Goal: Information Seeking & Learning: Learn about a topic

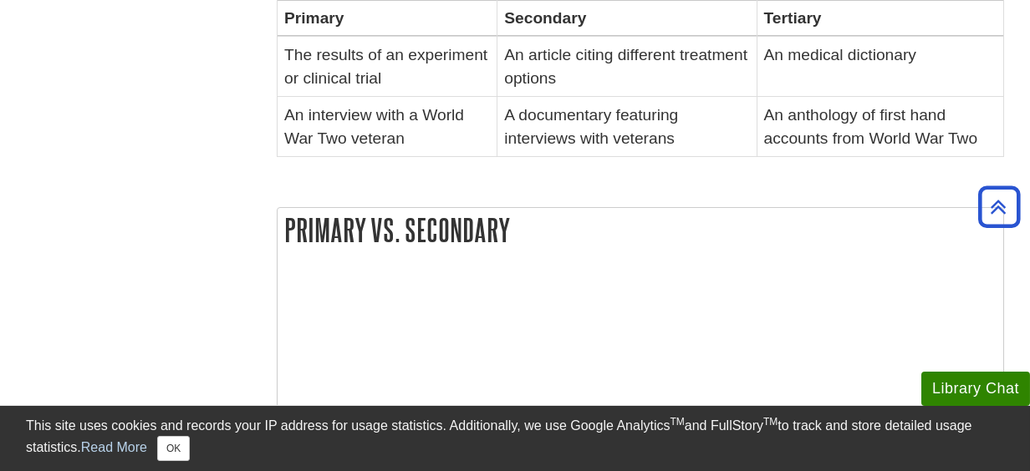
scroll to position [752, 0]
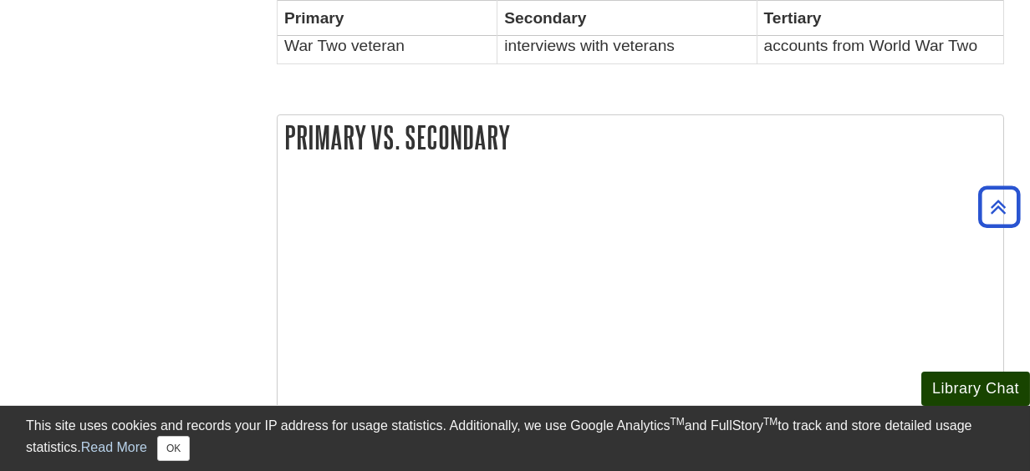
click at [969, 385] on button "Library Chat" at bounding box center [975, 389] width 109 height 34
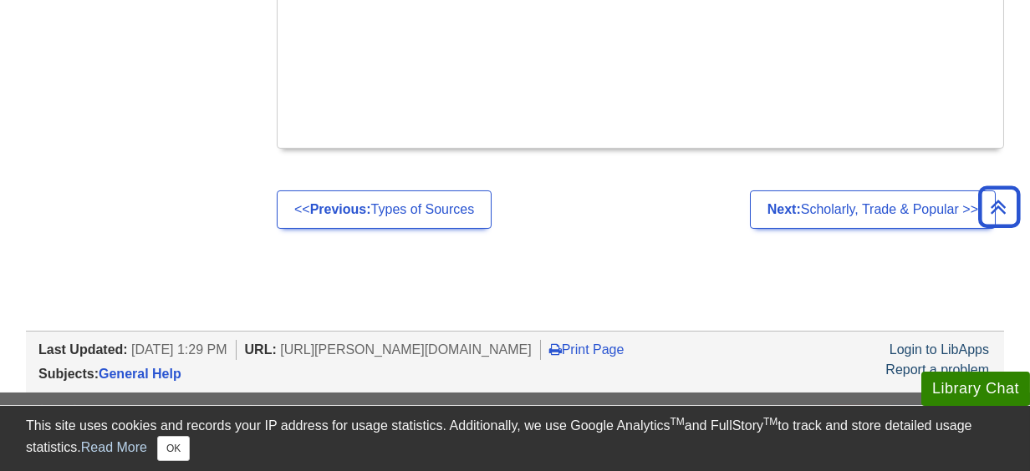
scroll to position [1003, 0]
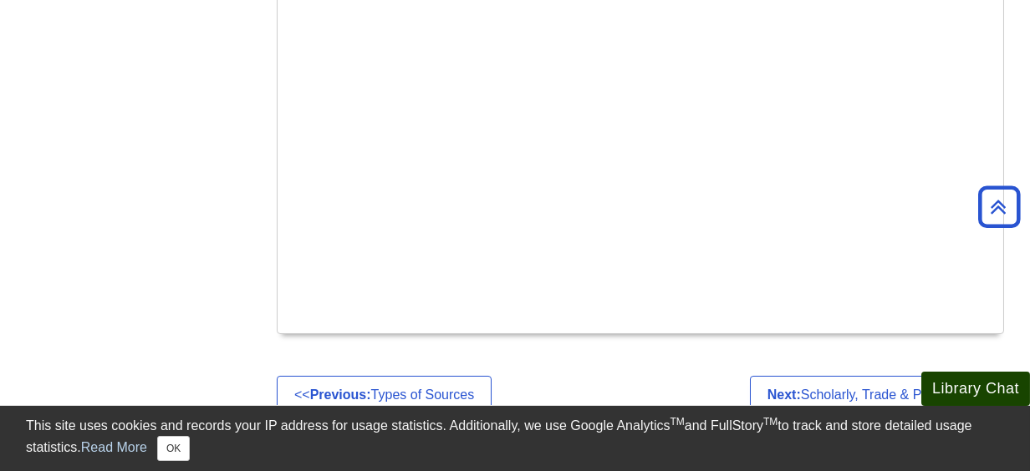
click at [945, 395] on button "Library Chat" at bounding box center [975, 389] width 109 height 34
click at [976, 393] on button "Library Chat" at bounding box center [975, 389] width 109 height 34
click at [961, 390] on button "Library Chat" at bounding box center [975, 389] width 109 height 34
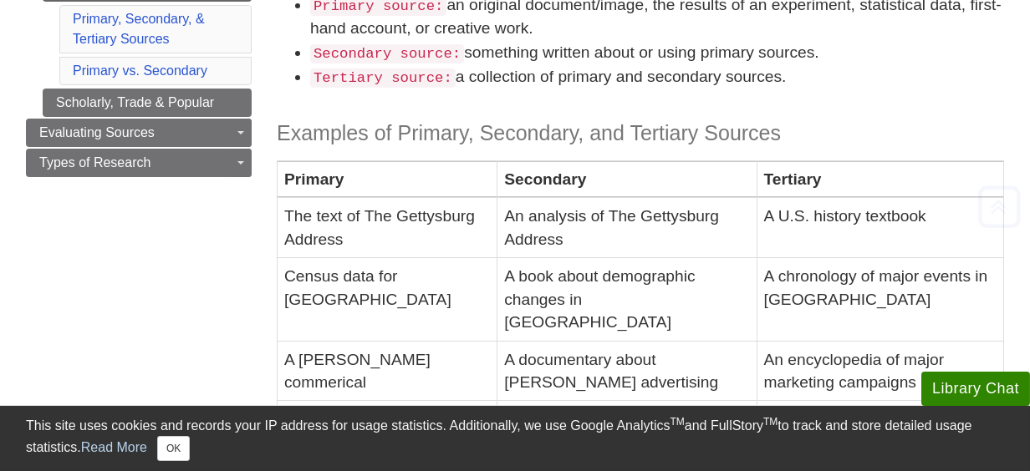
scroll to position [334, 0]
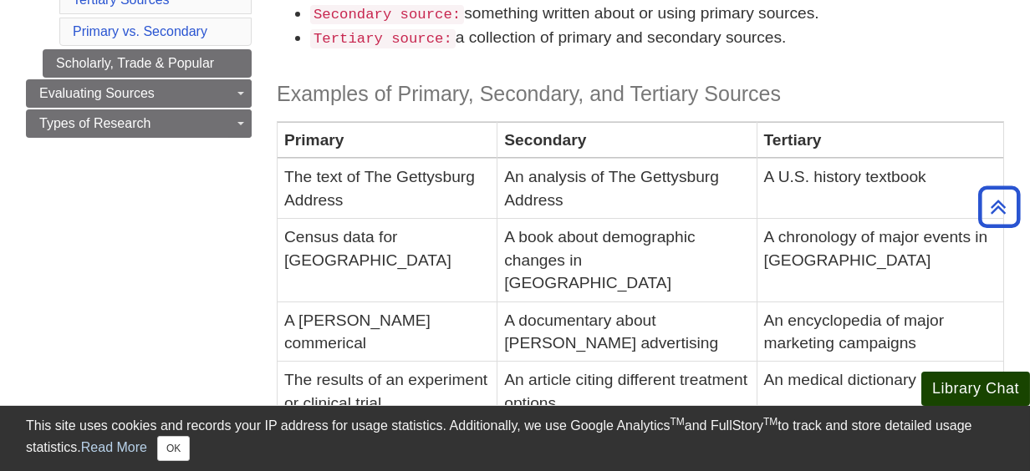
click at [973, 381] on button "Library Chat" at bounding box center [975, 389] width 109 height 34
click at [957, 385] on button "Library Chat" at bounding box center [975, 389] width 109 height 34
click at [390, 131] on th "Primary" at bounding box center [388, 140] width 220 height 37
click at [975, 374] on button "Library Chat" at bounding box center [975, 389] width 109 height 34
click at [411, 67] on caption "Examples of Primary, Secondary, and Tertiary Sources" at bounding box center [640, 90] width 727 height 63
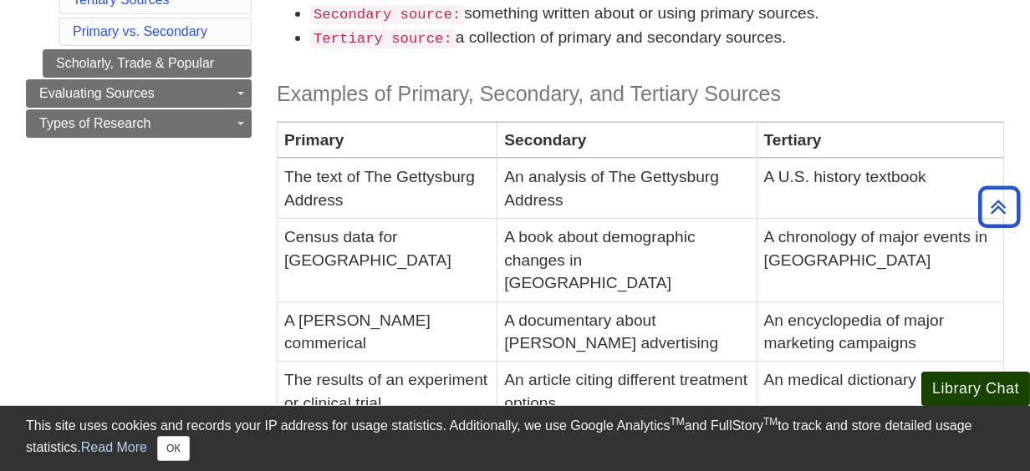
click at [964, 387] on button "Library Chat" at bounding box center [975, 389] width 109 height 34
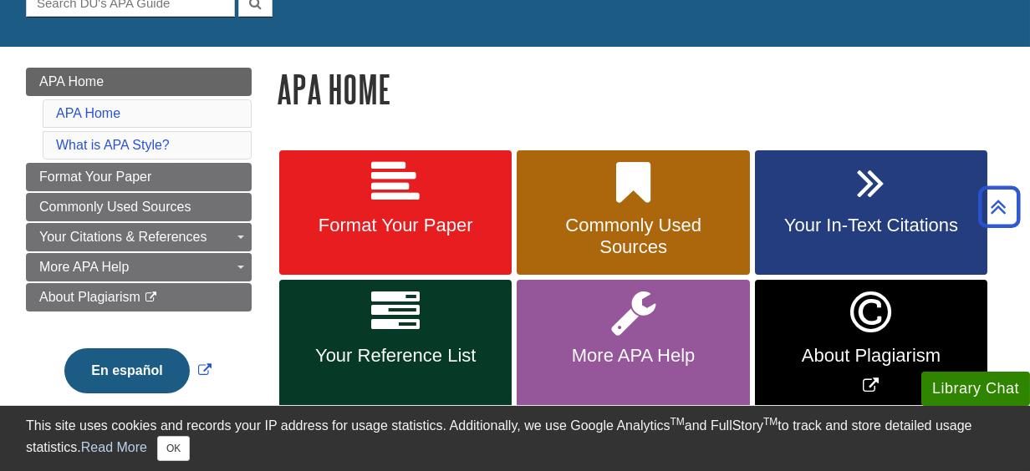
scroll to position [167, 0]
